Goal: Task Accomplishment & Management: Manage account settings

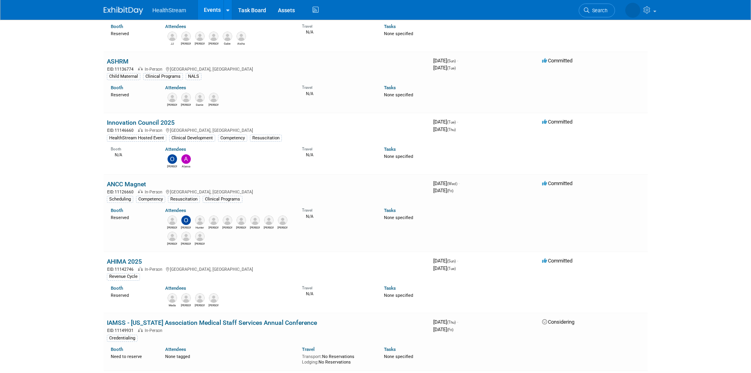
scroll to position [315, 0]
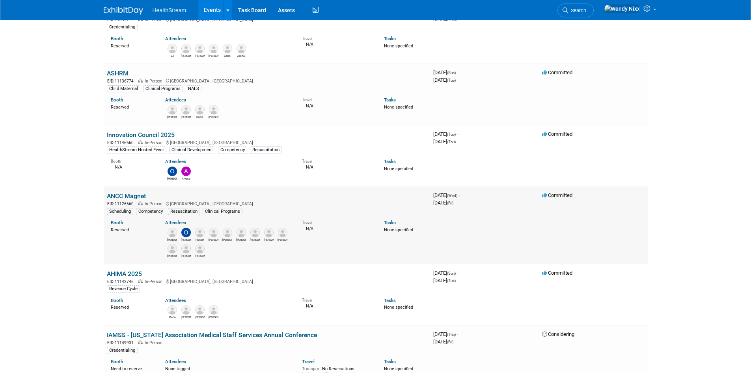
click at [137, 192] on link "ANCC Magnet" at bounding box center [126, 195] width 39 height 7
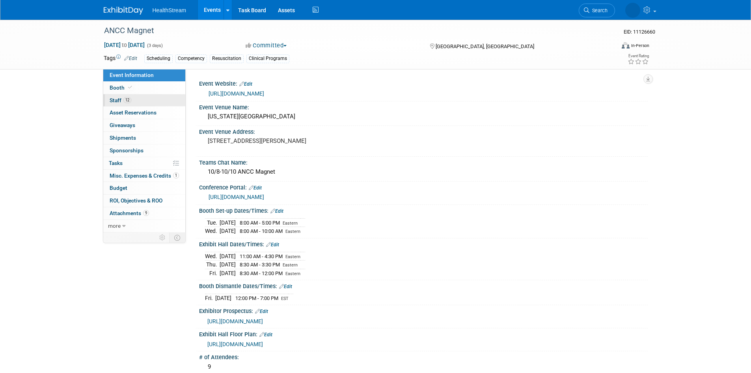
click at [114, 101] on span "Staff 12" at bounding box center [121, 100] width 22 height 6
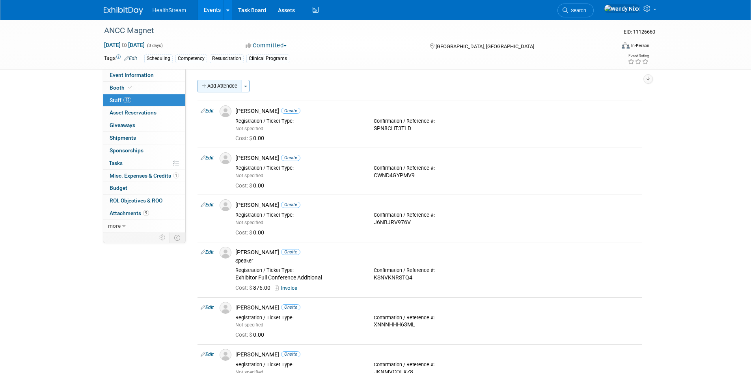
click at [222, 87] on button "Add Attendee" at bounding box center [220, 86] width 45 height 13
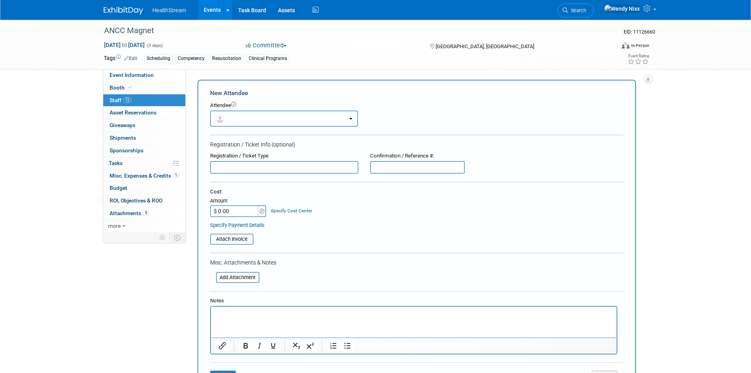
click at [240, 118] on button "button" at bounding box center [284, 118] width 148 height 16
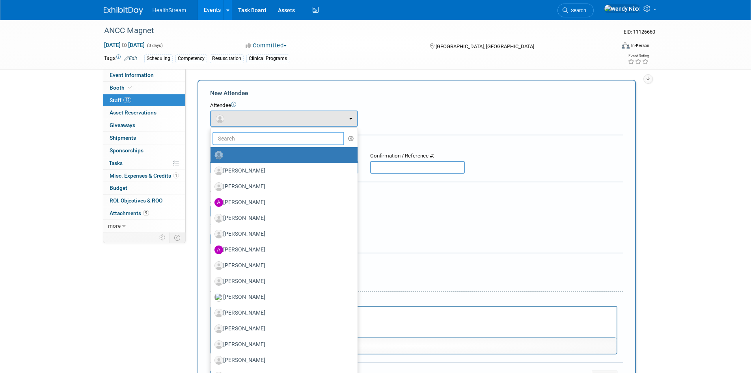
click at [242, 136] on input "text" at bounding box center [278, 138] width 132 height 13
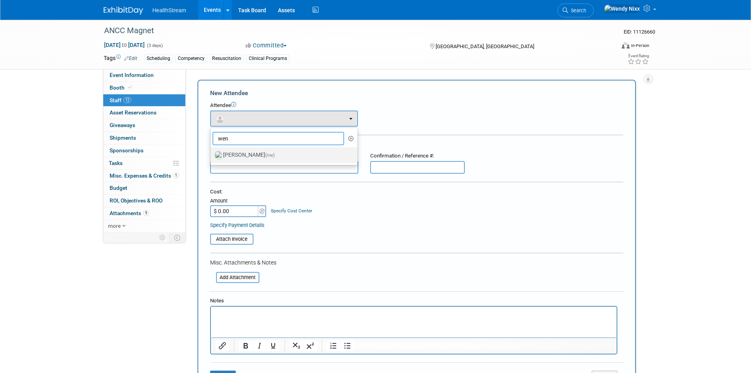
type input "wen"
click at [248, 155] on label "Wendy Nixx (me)" at bounding box center [281, 155] width 135 height 13
click at [212, 155] on input "Wendy Nixx (me)" at bounding box center [209, 153] width 5 height 5
select select "07eb86a5-06b6-4d66-9274-55e728e6eda2"
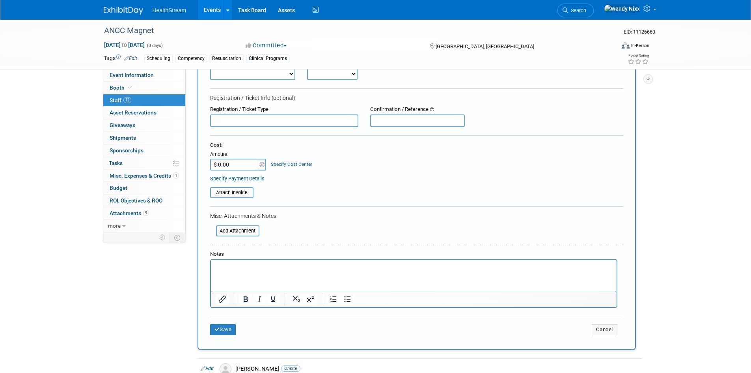
scroll to position [158, 0]
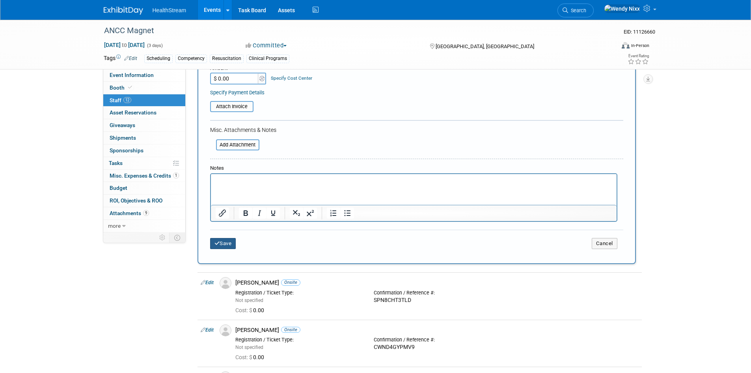
click at [223, 240] on button "Save" at bounding box center [223, 243] width 26 height 11
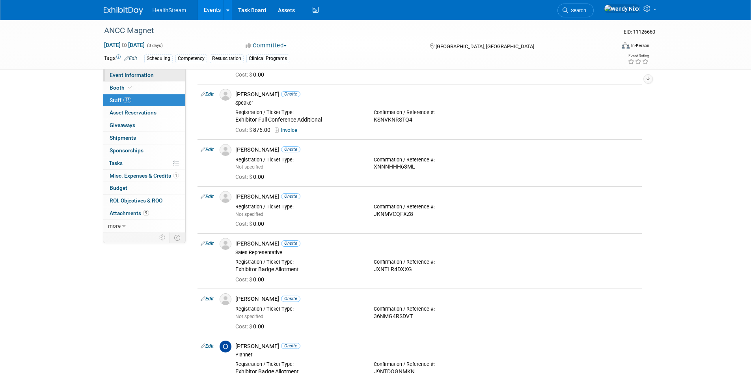
click at [123, 74] on span "Event Information" at bounding box center [132, 75] width 44 height 6
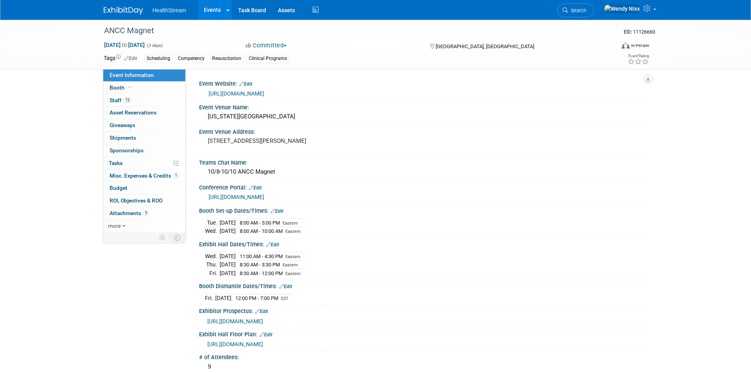
click at [264, 91] on link "https://magnetpathwaycon.nursingworld.org/" at bounding box center [237, 93] width 56 height 6
